Goal: Information Seeking & Learning: Learn about a topic

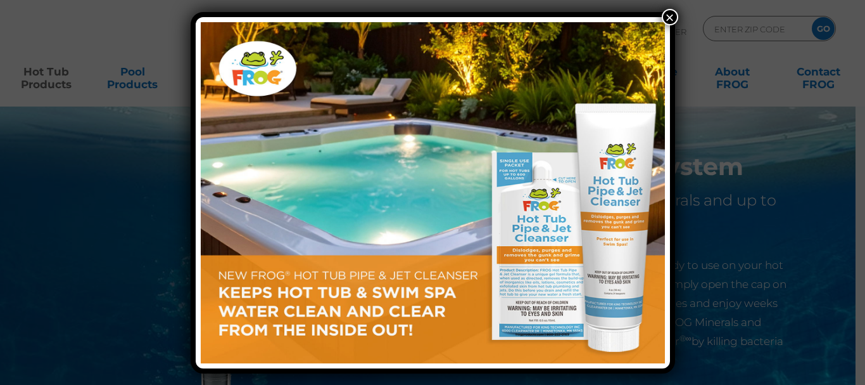
click at [671, 16] on button "×" at bounding box center [670, 17] width 16 height 16
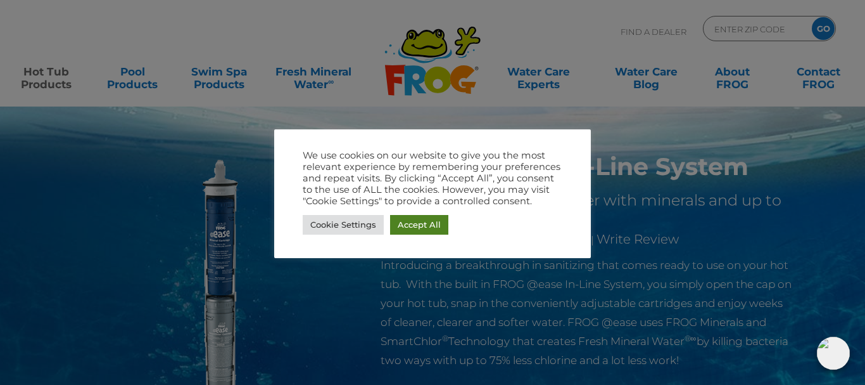
click at [411, 223] on link "Accept All" at bounding box center [419, 225] width 58 height 20
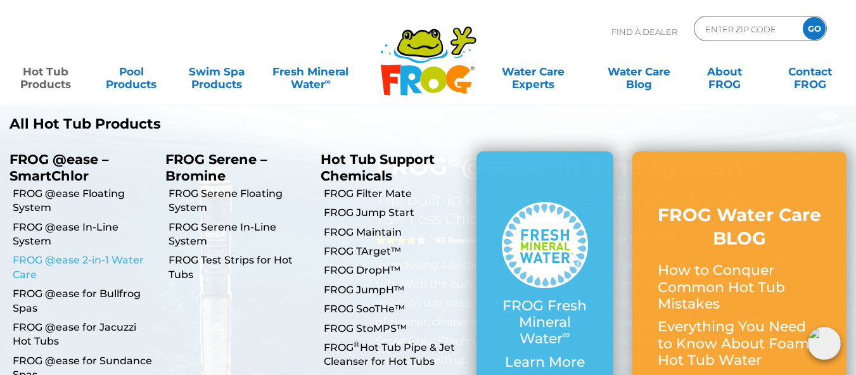
click at [61, 260] on link "FROG @ease 2-in-1 Water Care" at bounding box center [84, 267] width 143 height 29
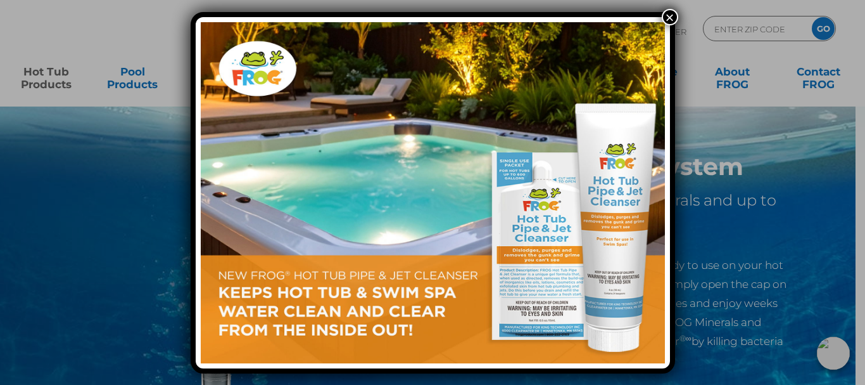
click at [671, 18] on button "×" at bounding box center [670, 17] width 16 height 16
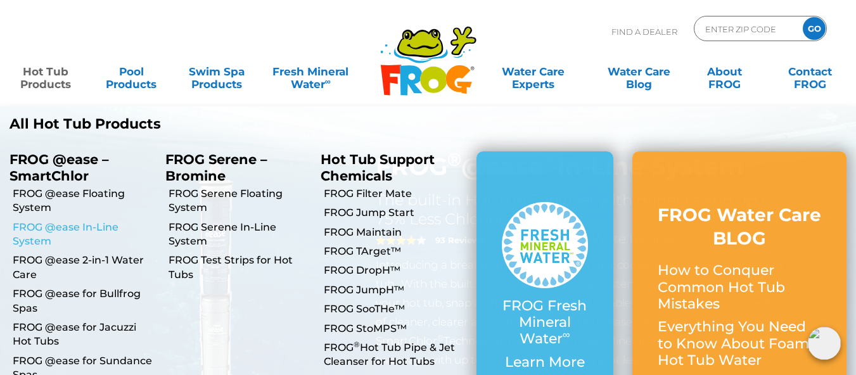
click at [59, 226] on link "FROG @ease In-Line System" at bounding box center [84, 234] width 143 height 29
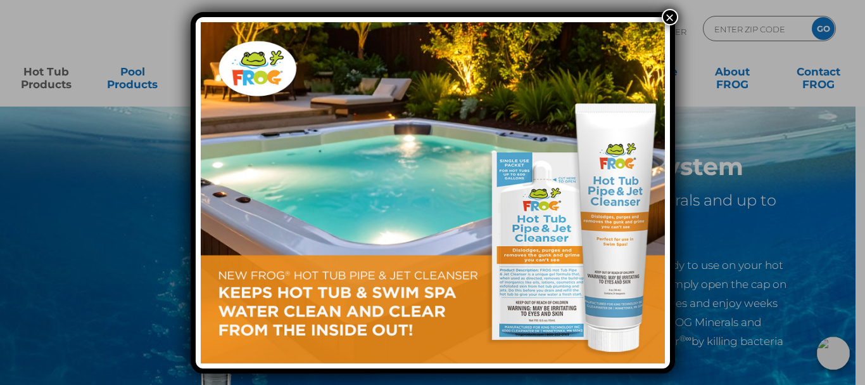
click at [675, 14] on button "×" at bounding box center [670, 17] width 16 height 16
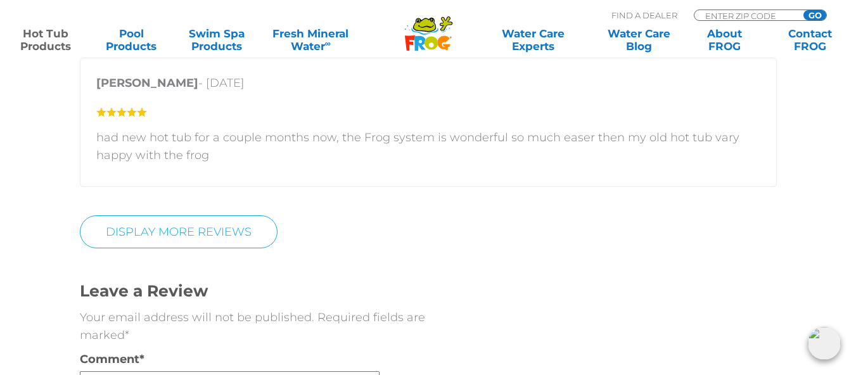
scroll to position [2777, 0]
